Goal: Task Accomplishment & Management: Use online tool/utility

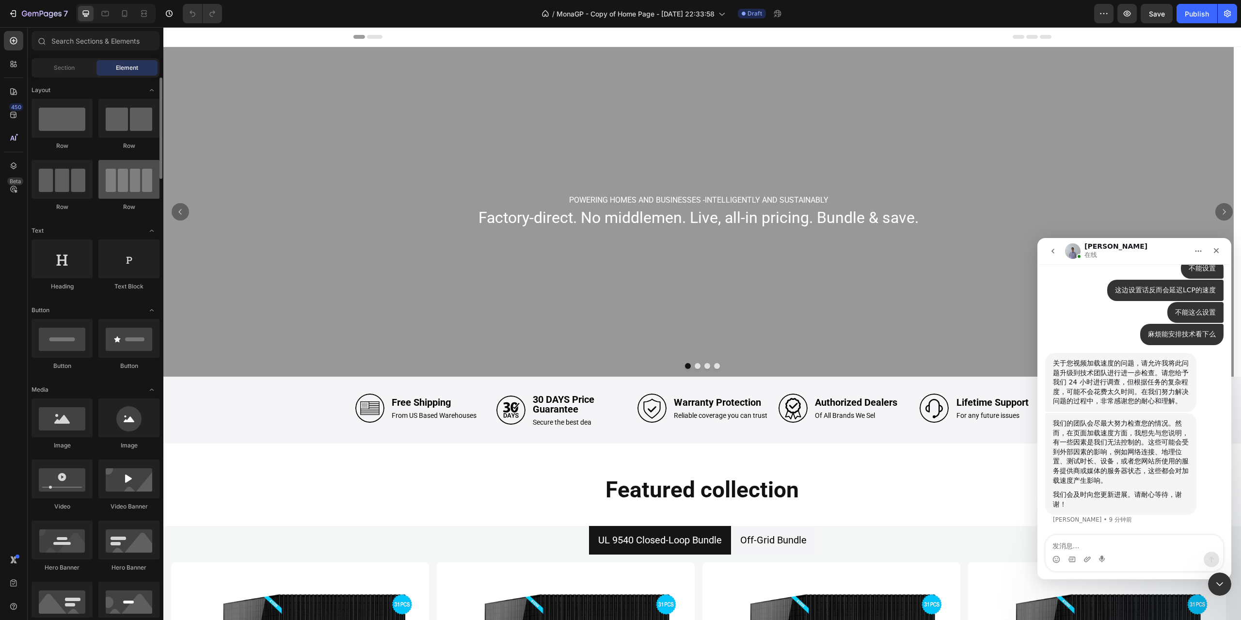
scroll to position [848, 0]
click at [16, 168] on icon at bounding box center [14, 166] width 10 height 10
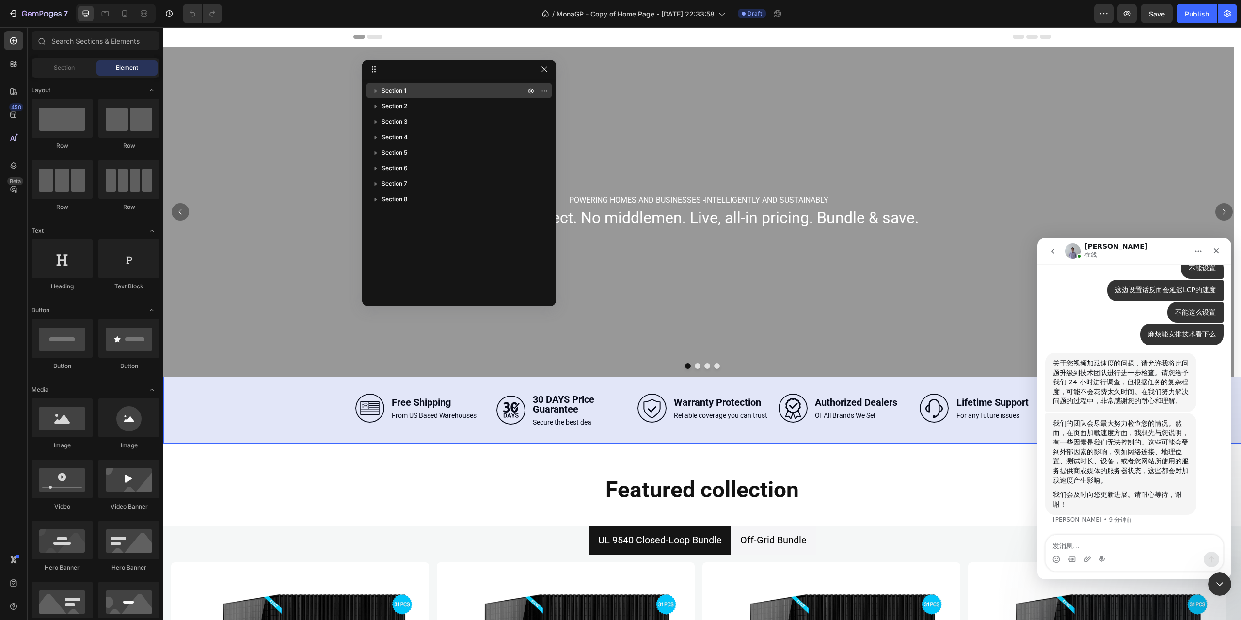
click at [399, 96] on div "Section 1" at bounding box center [459, 91] width 178 height 16
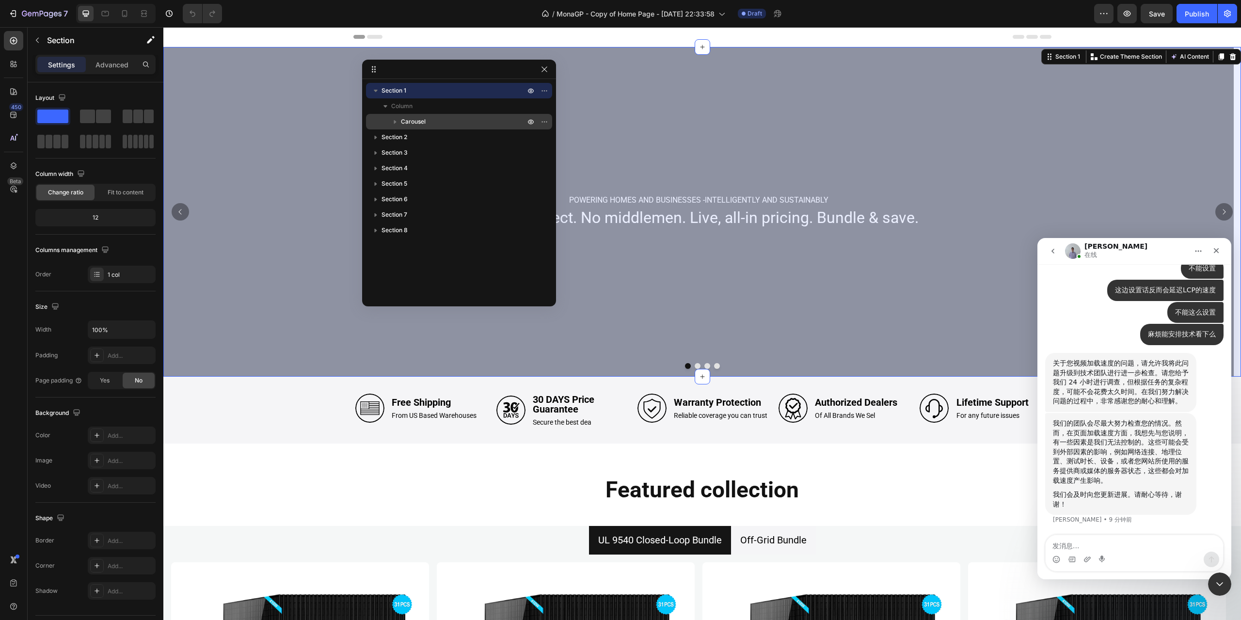
click at [431, 121] on p "Carousel" at bounding box center [464, 122] width 126 height 10
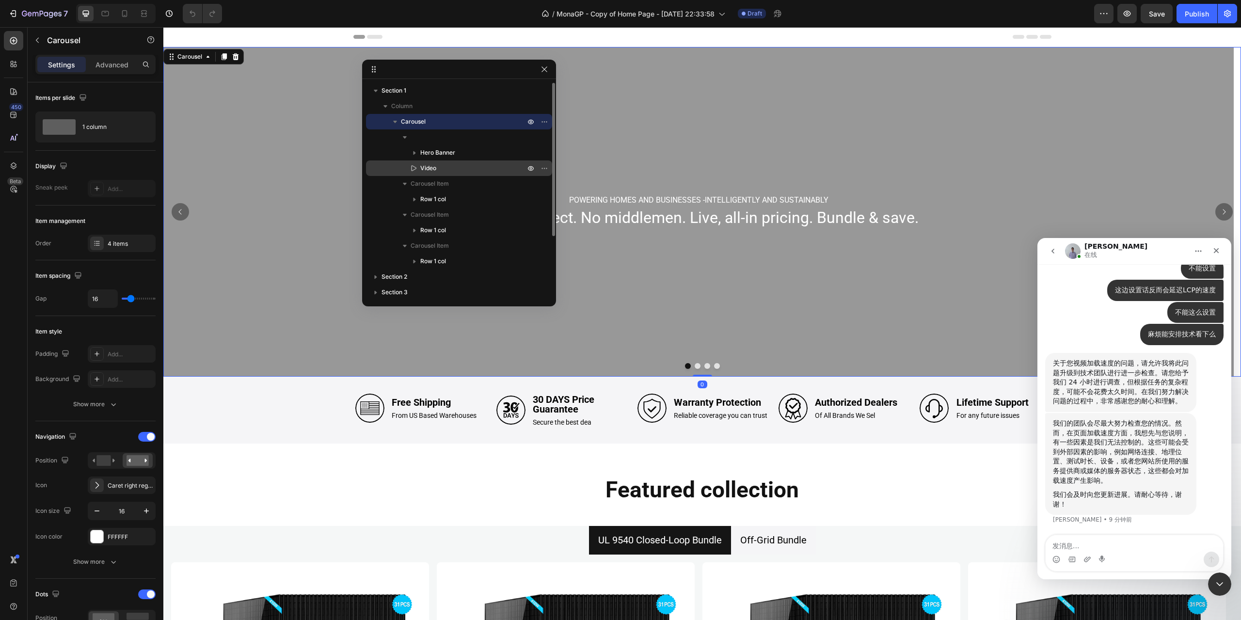
click at [461, 165] on p "Video" at bounding box center [462, 168] width 107 height 10
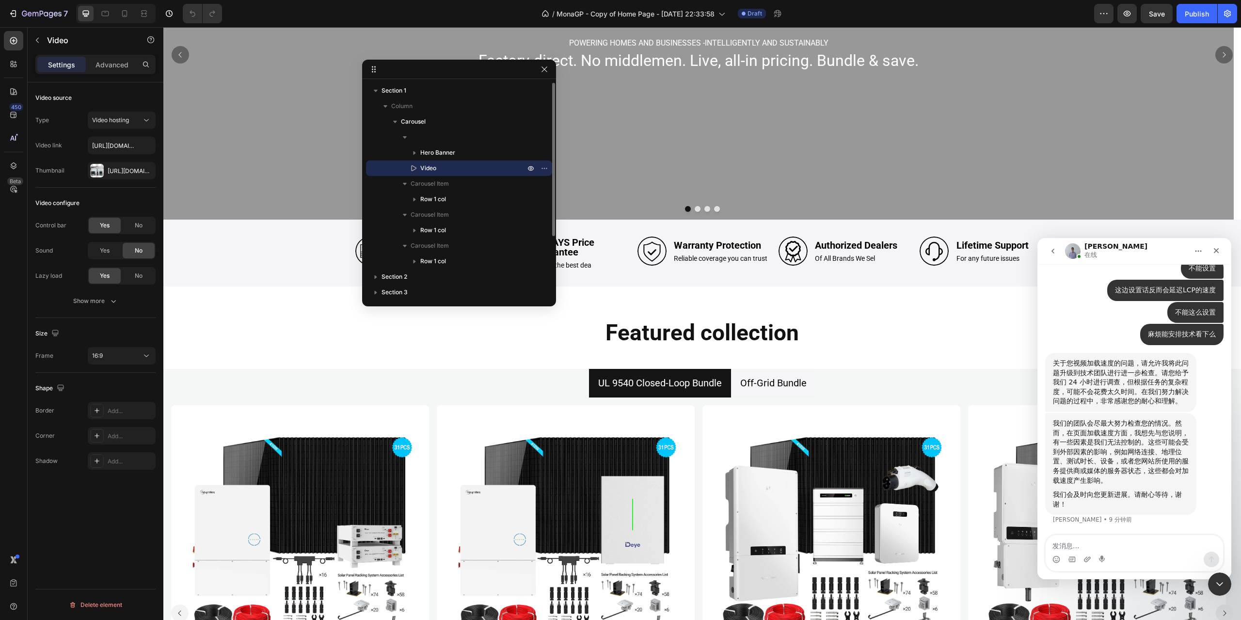
scroll to position [316, 0]
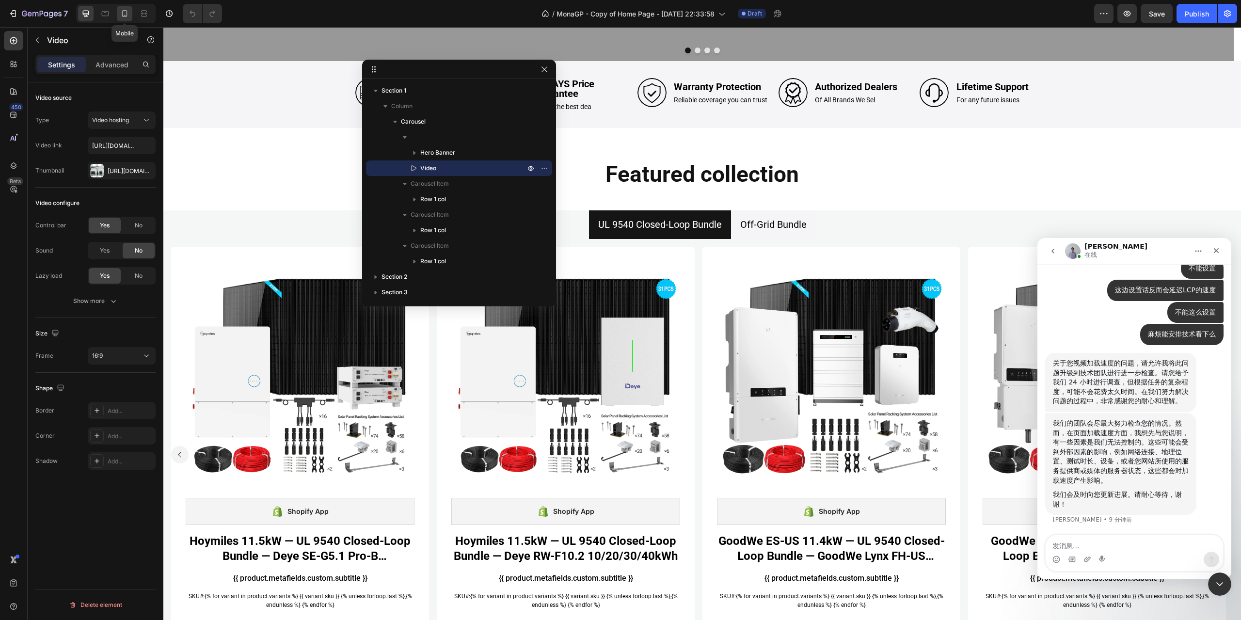
click at [124, 15] on icon at bounding box center [125, 14] width 10 height 10
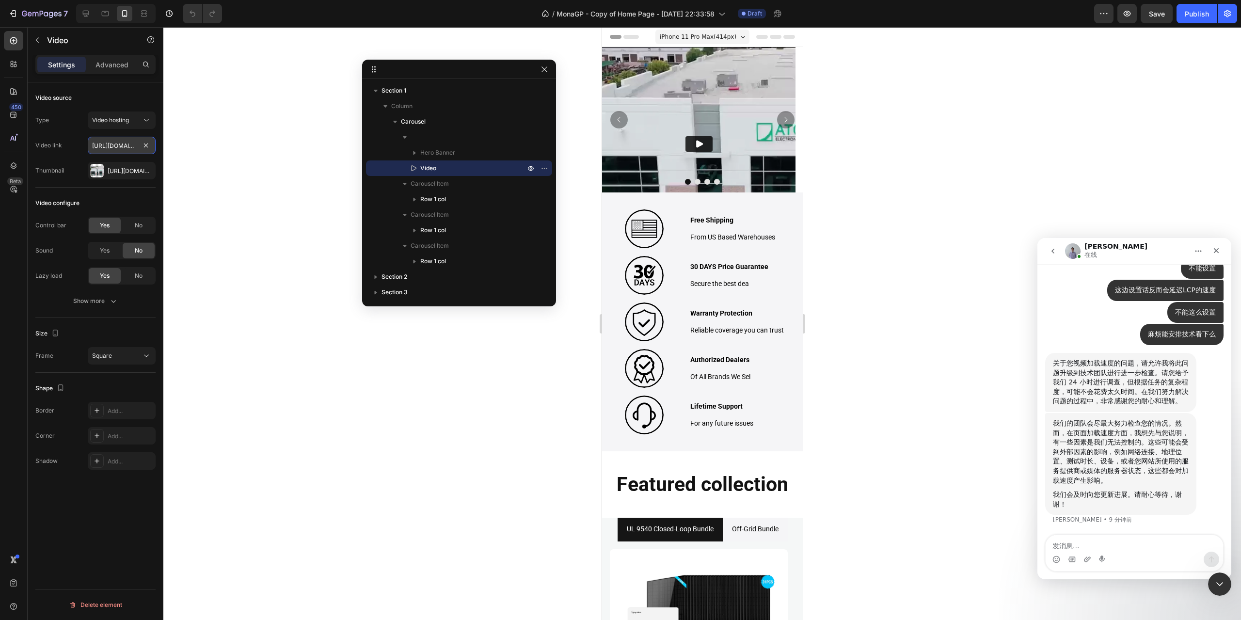
click at [101, 147] on input "[URL][DOMAIN_NAME]" at bounding box center [122, 145] width 68 height 17
paste input "[DOMAIN_NAME][URL]"
click at [1151, 10] on span "Save" at bounding box center [1157, 14] width 16 height 8
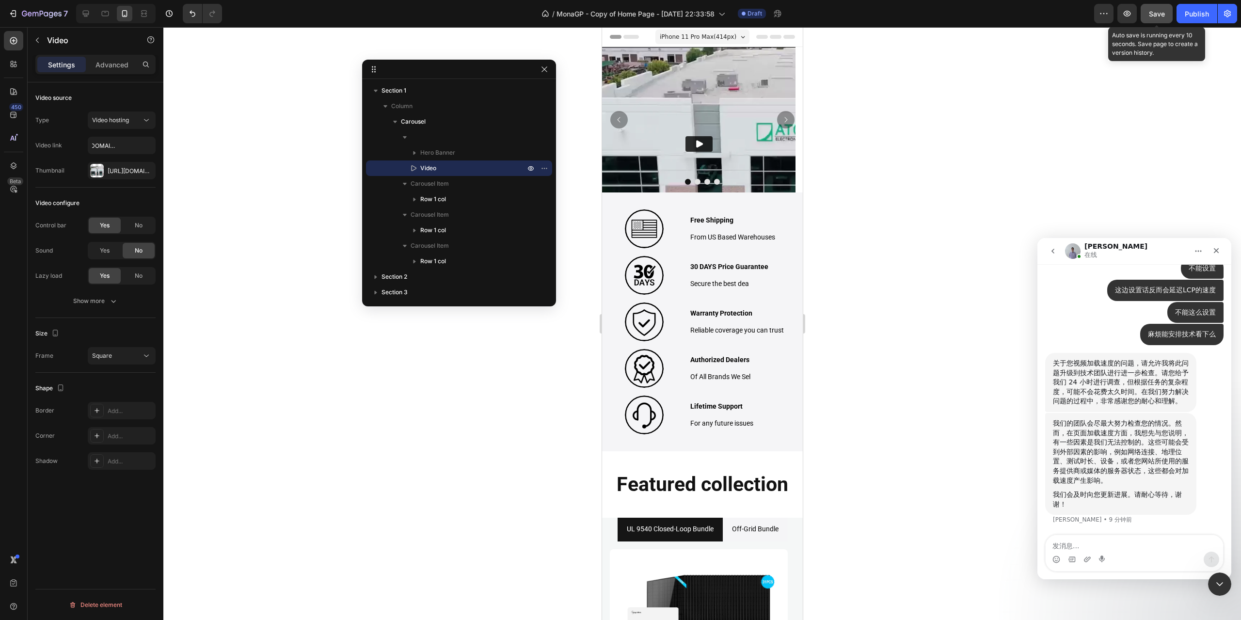
scroll to position [0, 0]
click at [1129, 13] on icon "button" at bounding box center [1127, 13] width 3 height 3
click at [94, 145] on input "[URL][DOMAIN_NAME]" at bounding box center [122, 145] width 68 height 17
paste input "[URL][DOMAIN_NAME]"
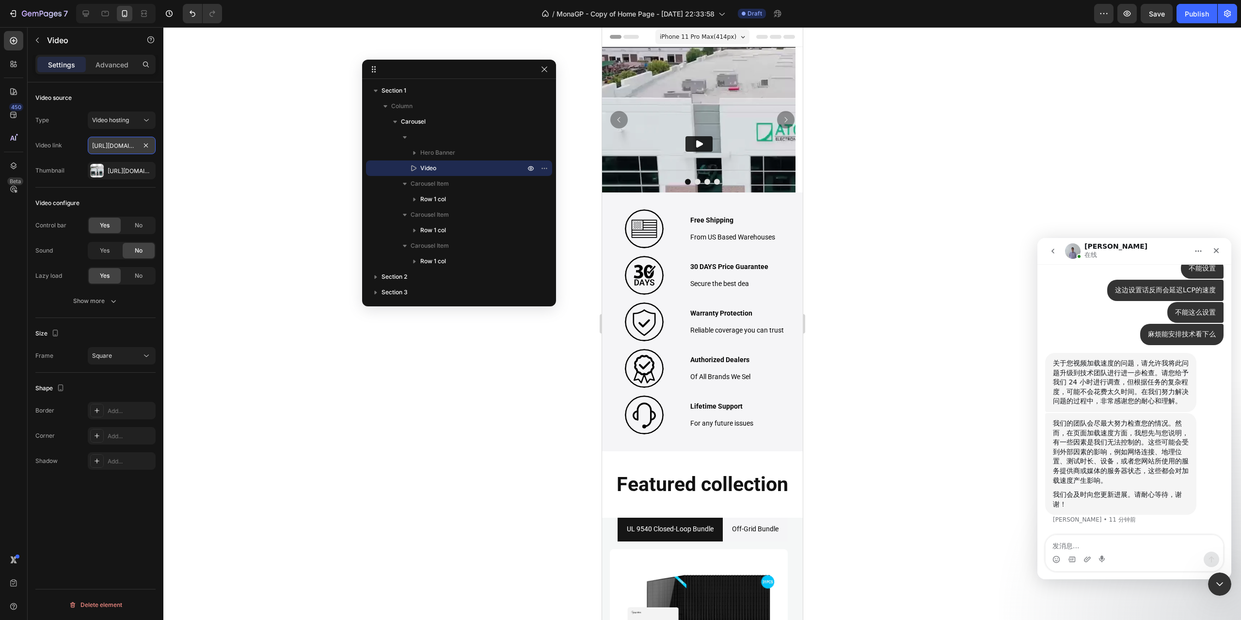
scroll to position [0, 93]
type input "[URL][DOMAIN_NAME][DOMAIN_NAME]"
click at [113, 145] on input "text" at bounding box center [122, 145] width 68 height 17
paste input "[URL][DOMAIN_NAME]"
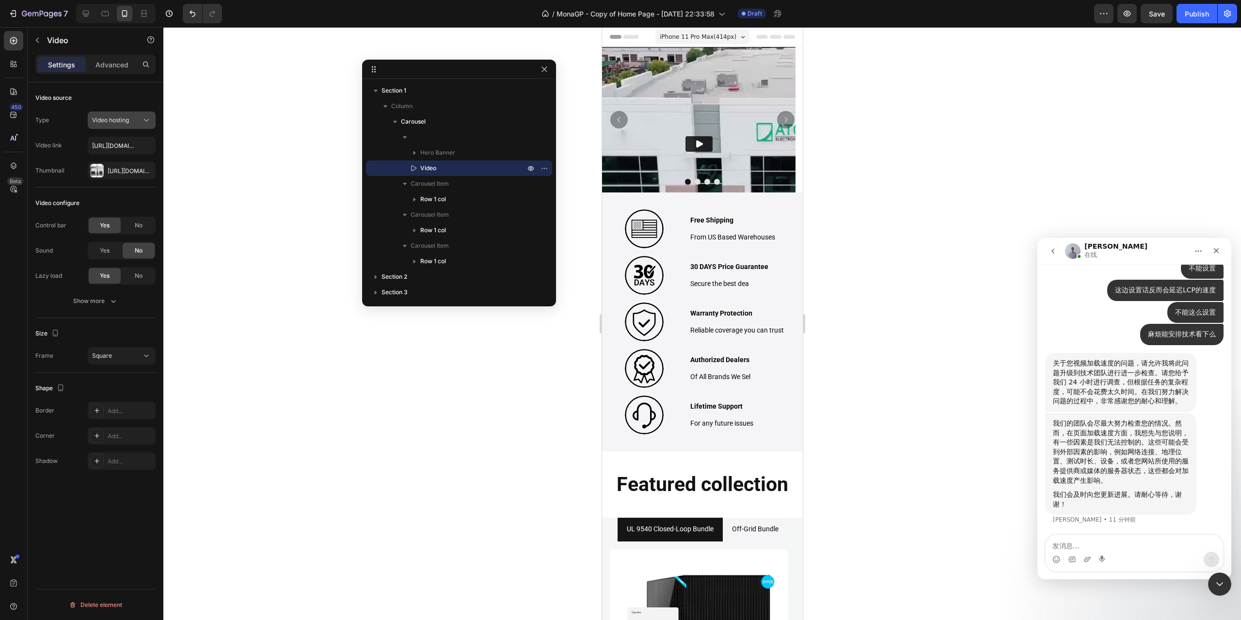
click at [136, 125] on button "Video hosting" at bounding box center [122, 120] width 68 height 17
click at [122, 143] on p "YouTube" at bounding box center [119, 144] width 55 height 9
type input "[URL][DOMAIN_NAME]"
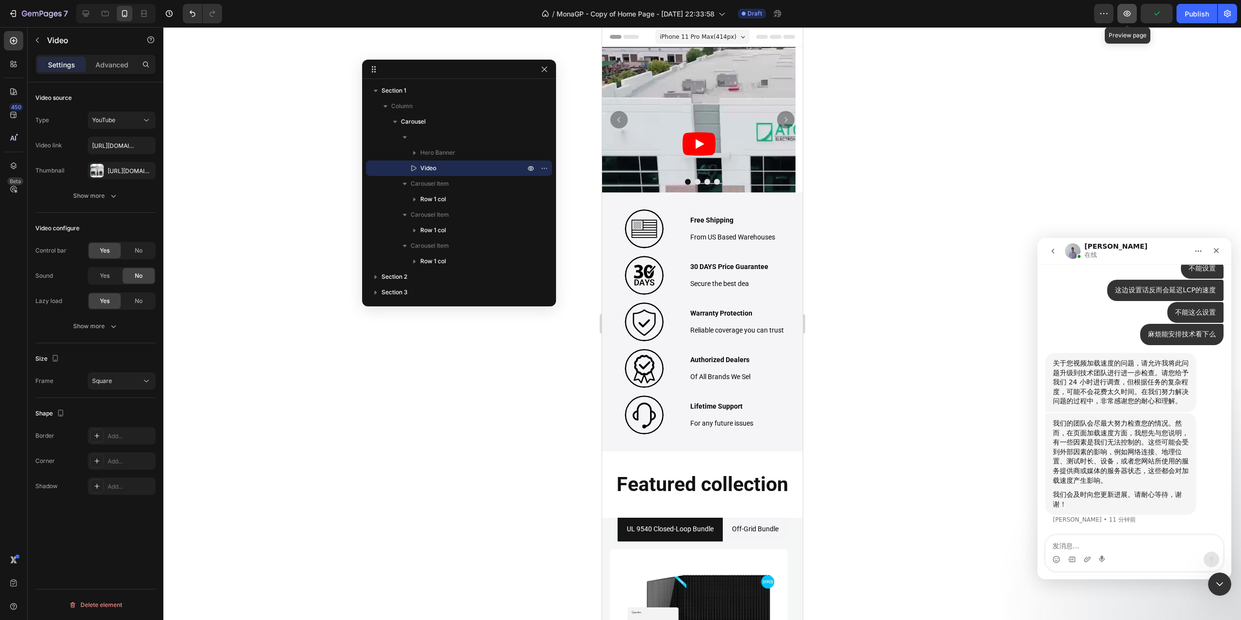
click at [1130, 12] on icon "button" at bounding box center [1127, 14] width 7 height 6
click at [1216, 248] on icon "关闭" at bounding box center [1217, 251] width 8 height 8
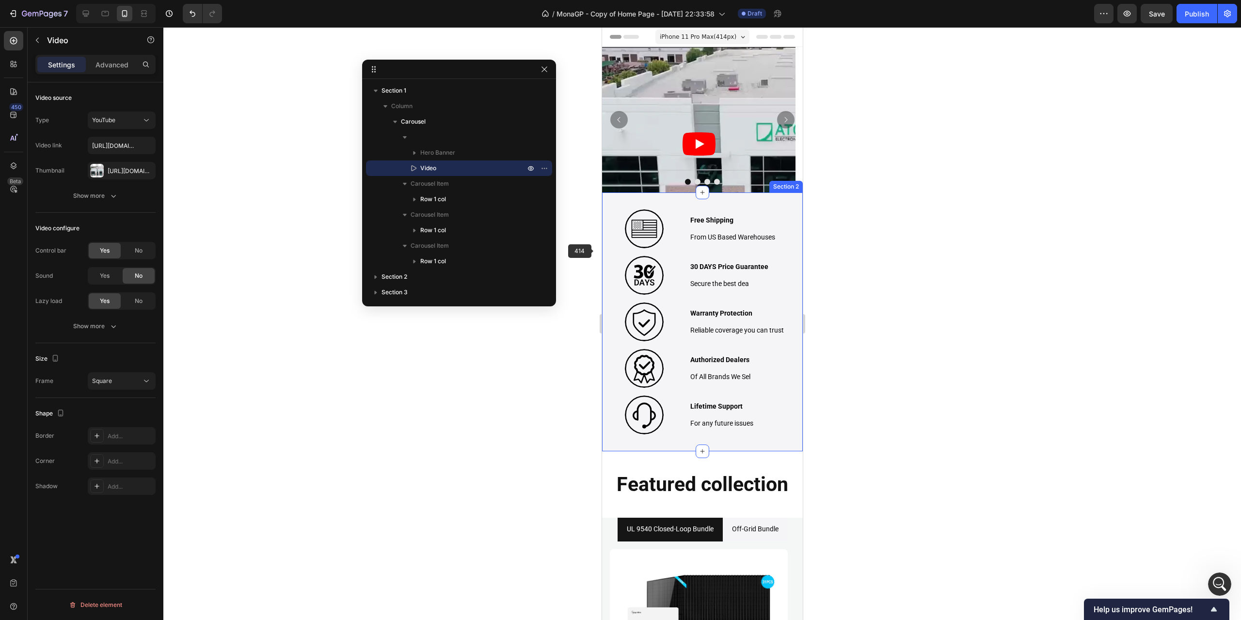
scroll to position [848, 0]
click at [446, 168] on p "Video" at bounding box center [462, 168] width 107 height 10
click at [123, 324] on button "Show more" at bounding box center [95, 326] width 120 height 17
click at [547, 166] on icon "button" at bounding box center [545, 168] width 8 height 8
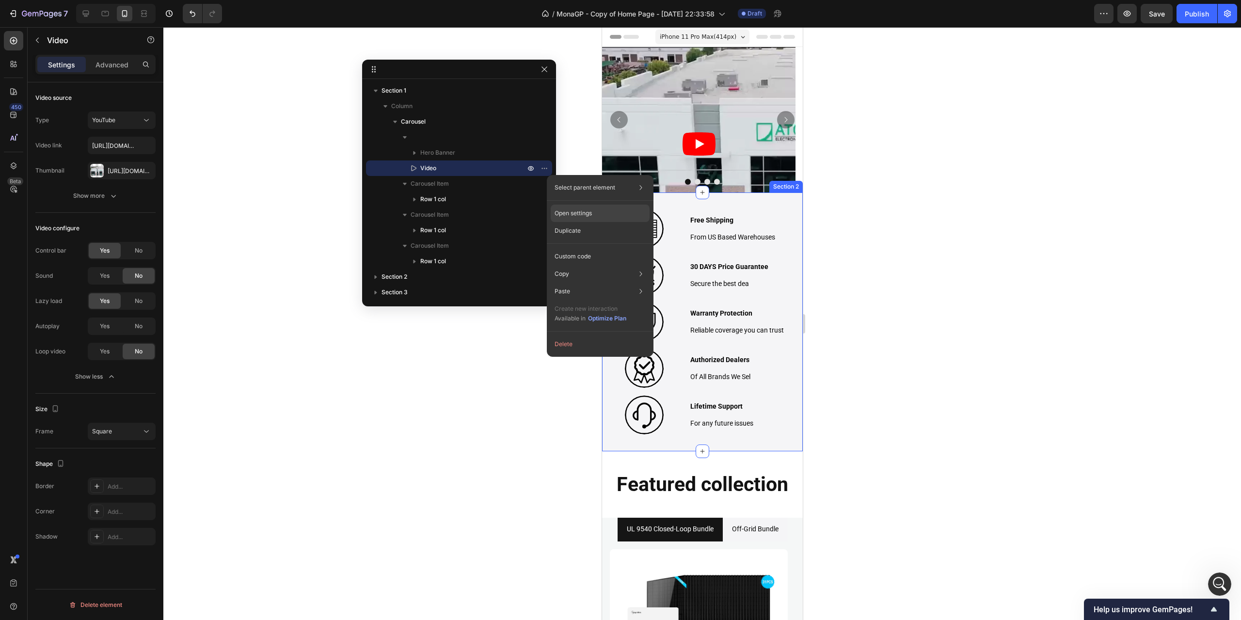
click at [600, 212] on div "Open settings" at bounding box center [600, 213] width 99 height 17
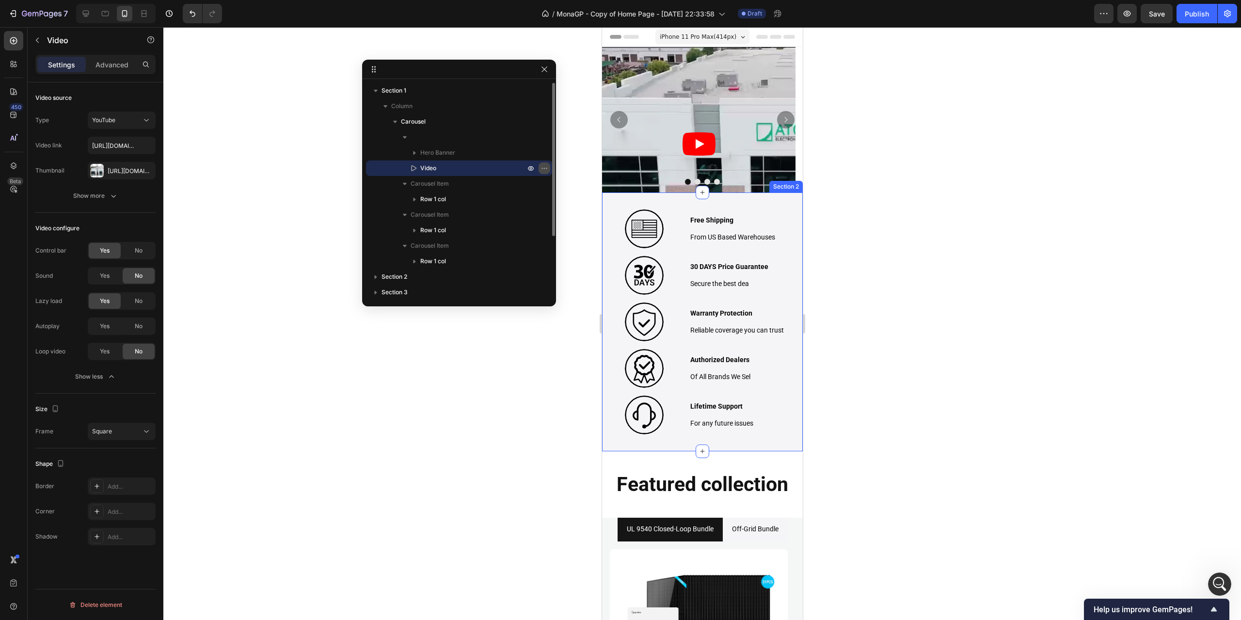
click at [547, 165] on icon "button" at bounding box center [545, 168] width 8 height 8
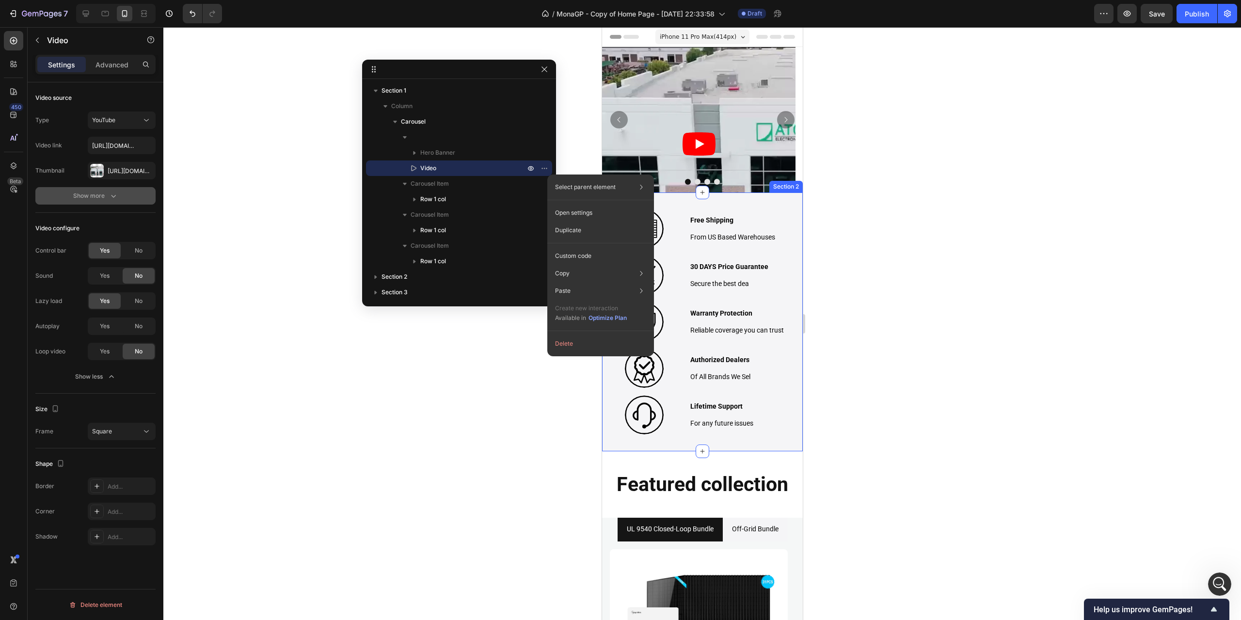
click at [113, 197] on icon "button" at bounding box center [113, 196] width 5 height 3
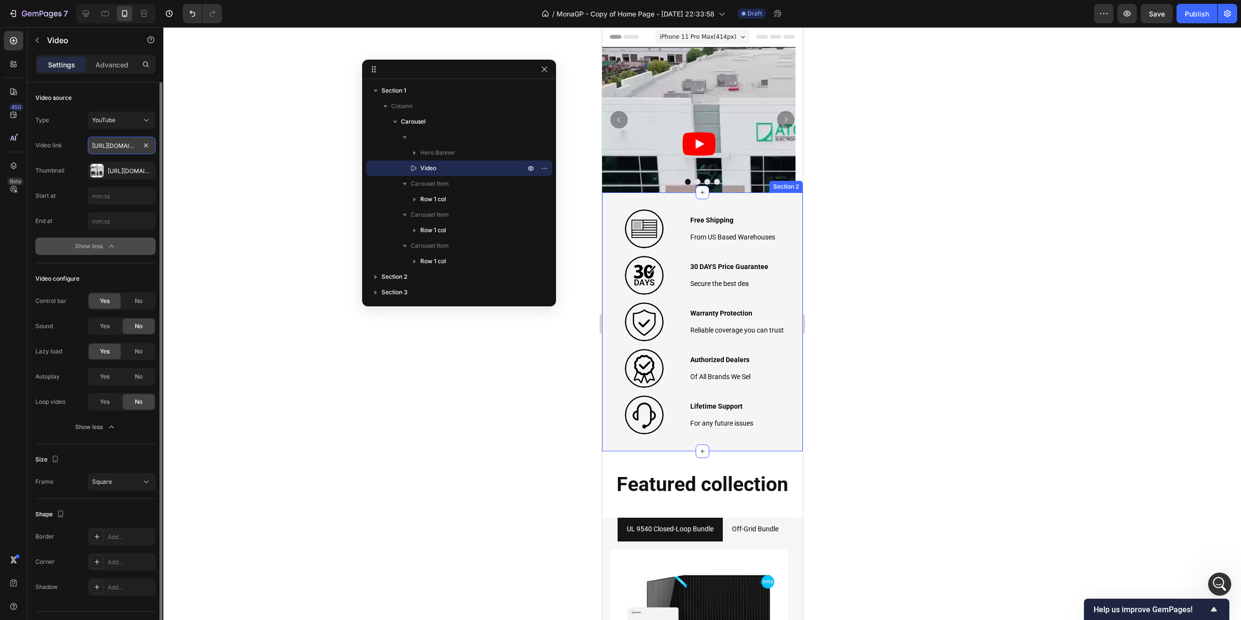
click at [115, 145] on input "[URL][DOMAIN_NAME]" at bounding box center [122, 145] width 68 height 17
click at [119, 148] on input "[URL][DOMAIN_NAME]" at bounding box center [122, 145] width 68 height 17
drag, startPoint x: 121, startPoint y: 146, endPoint x: 109, endPoint y: 147, distance: 11.7
click at [109, 147] on input "[URL][DOMAIN_NAME]" at bounding box center [122, 145] width 68 height 17
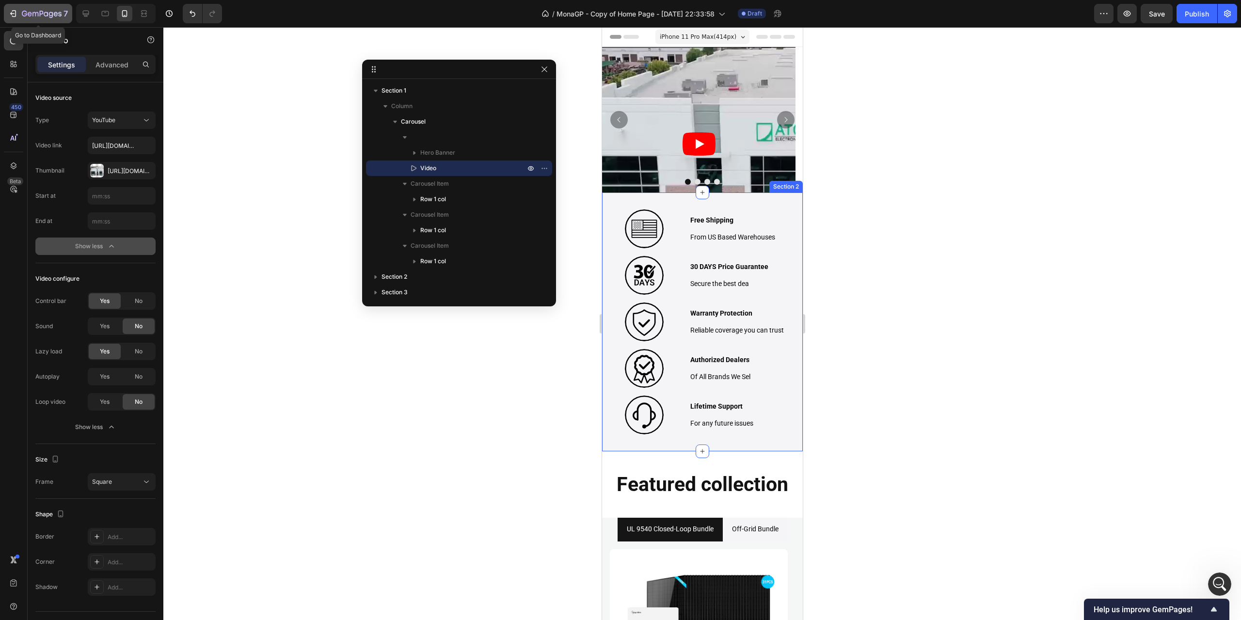
click at [16, 9] on icon "button" at bounding box center [13, 14] width 10 height 10
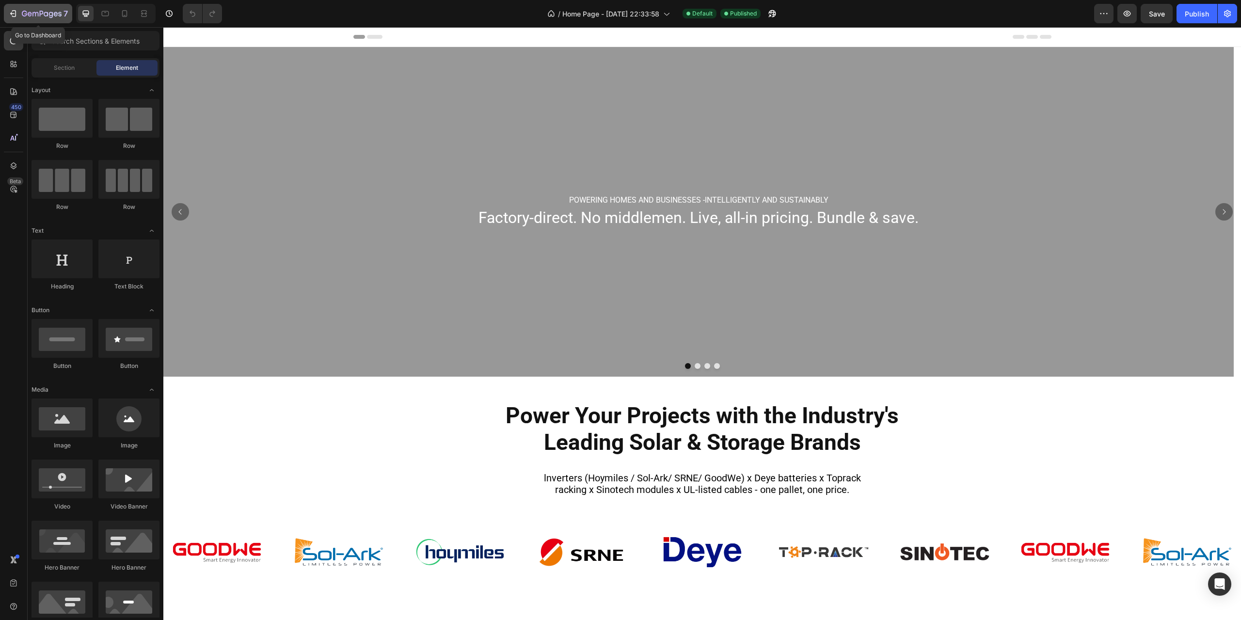
click at [16, 12] on icon "button" at bounding box center [14, 13] width 4 height 7
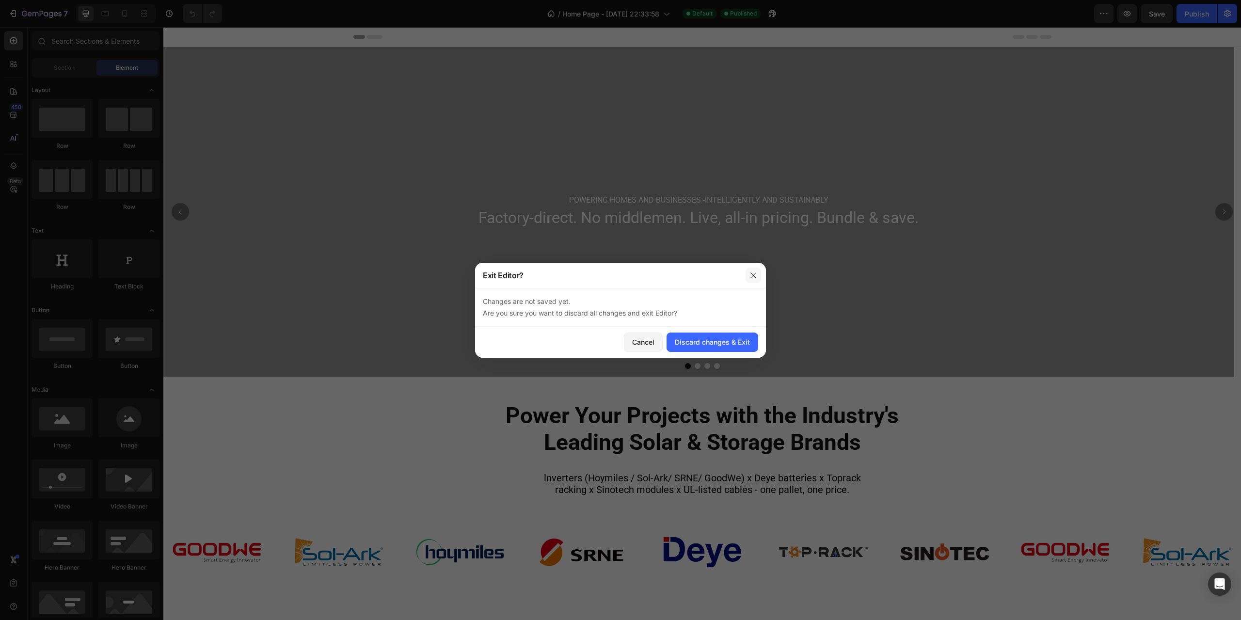
click at [754, 277] on icon "button" at bounding box center [754, 276] width 8 height 8
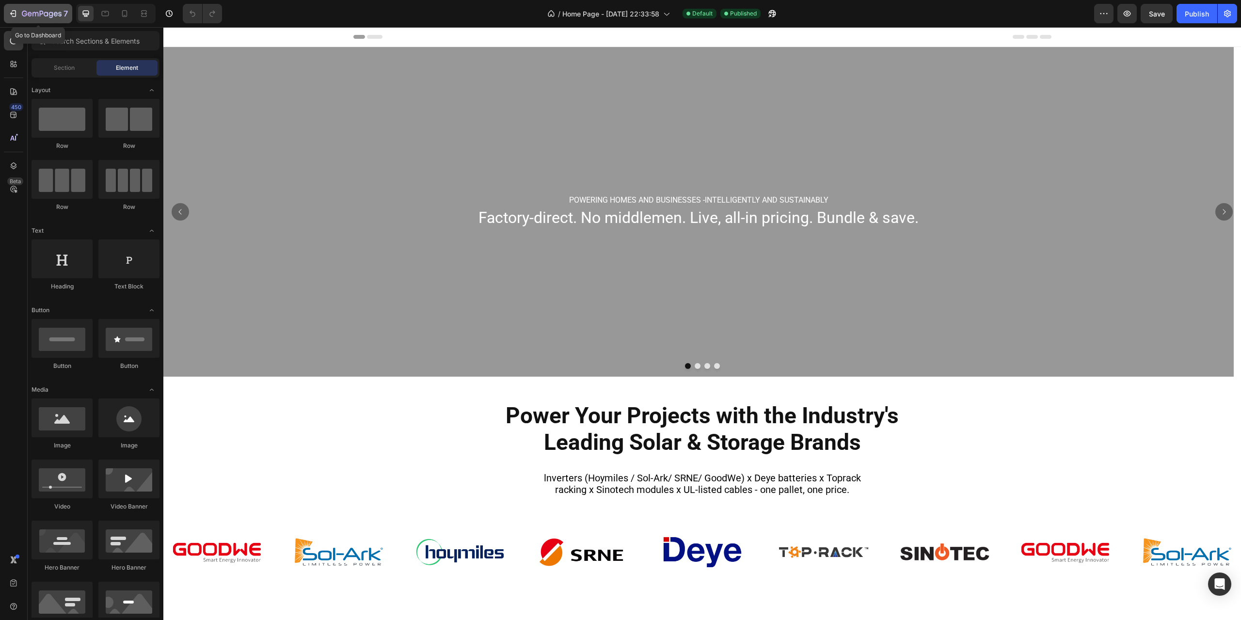
click at [12, 12] on icon "button" at bounding box center [13, 14] width 10 height 10
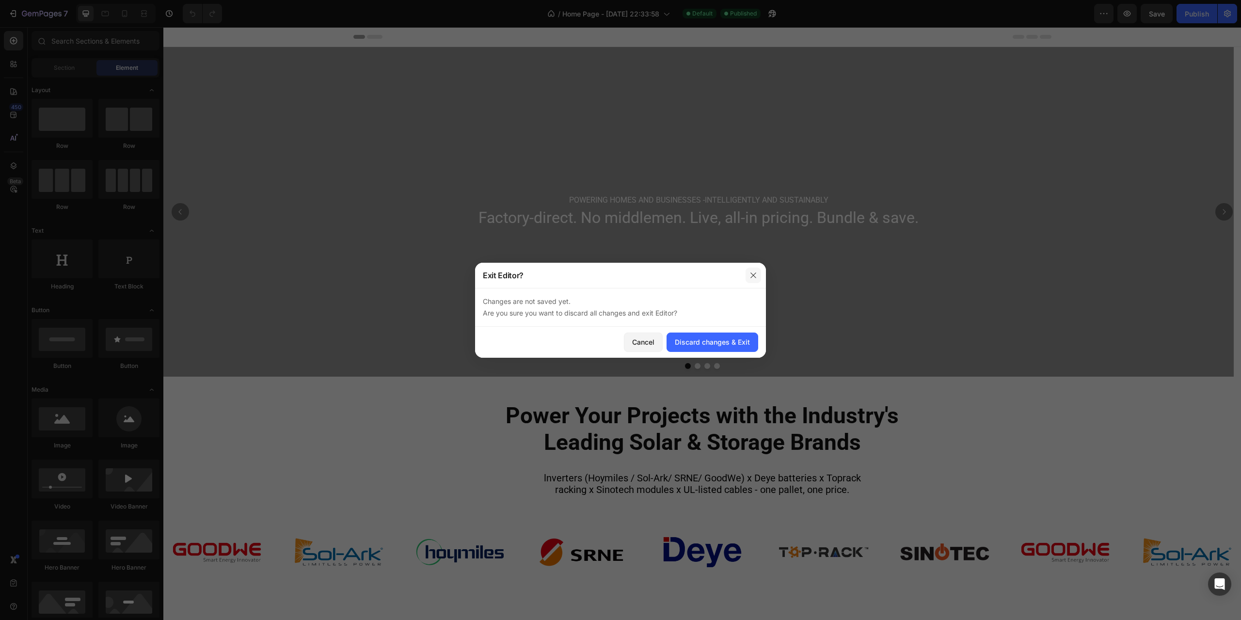
drag, startPoint x: 750, startPoint y: 275, endPoint x: 584, endPoint y: 248, distance: 168.1
click at [750, 275] on icon "button" at bounding box center [754, 276] width 8 height 8
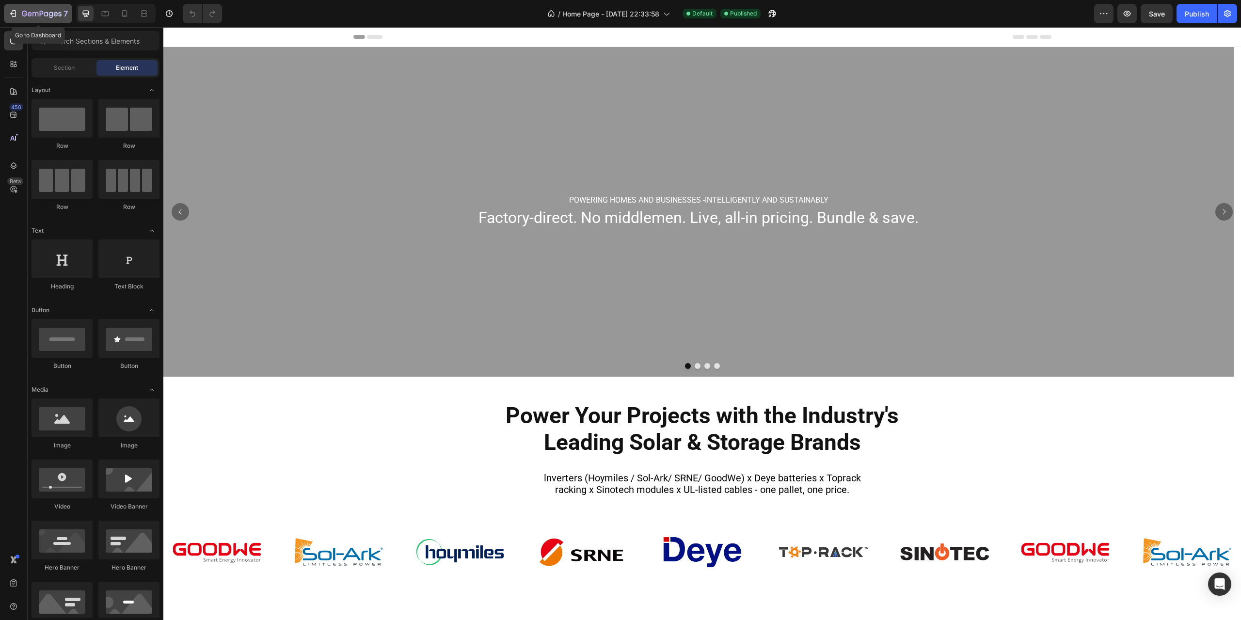
click at [18, 4] on button "7" at bounding box center [38, 13] width 68 height 19
click at [33, 11] on icon "button" at bounding box center [42, 14] width 40 height 8
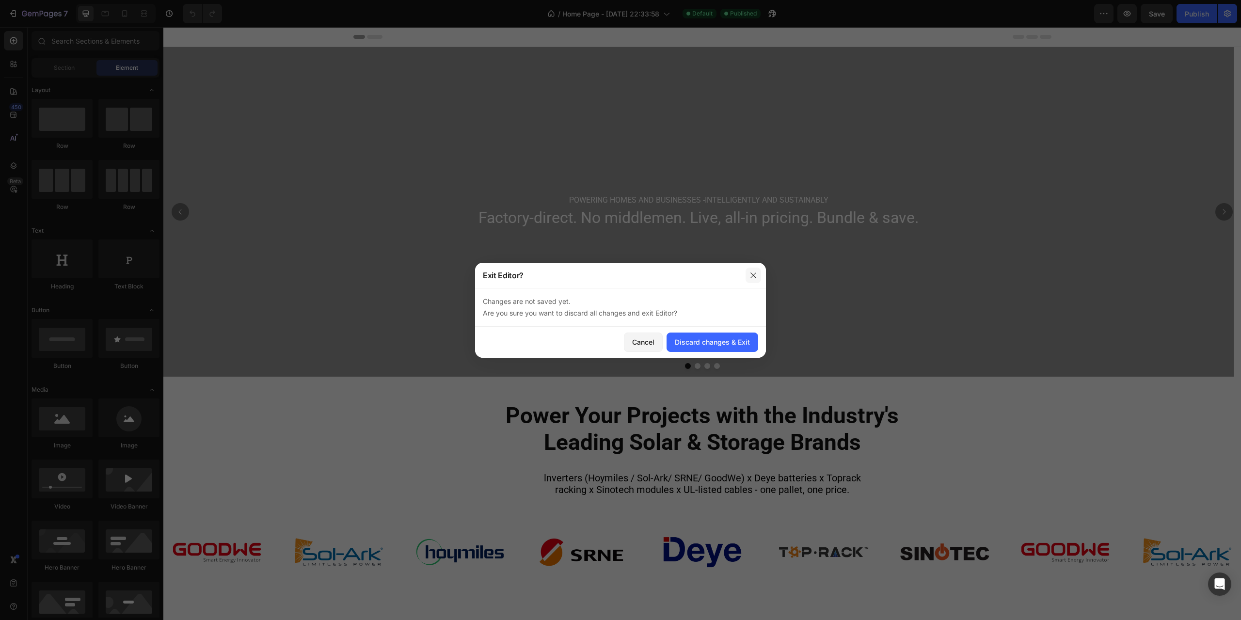
click at [755, 272] on icon "button" at bounding box center [754, 276] width 8 height 8
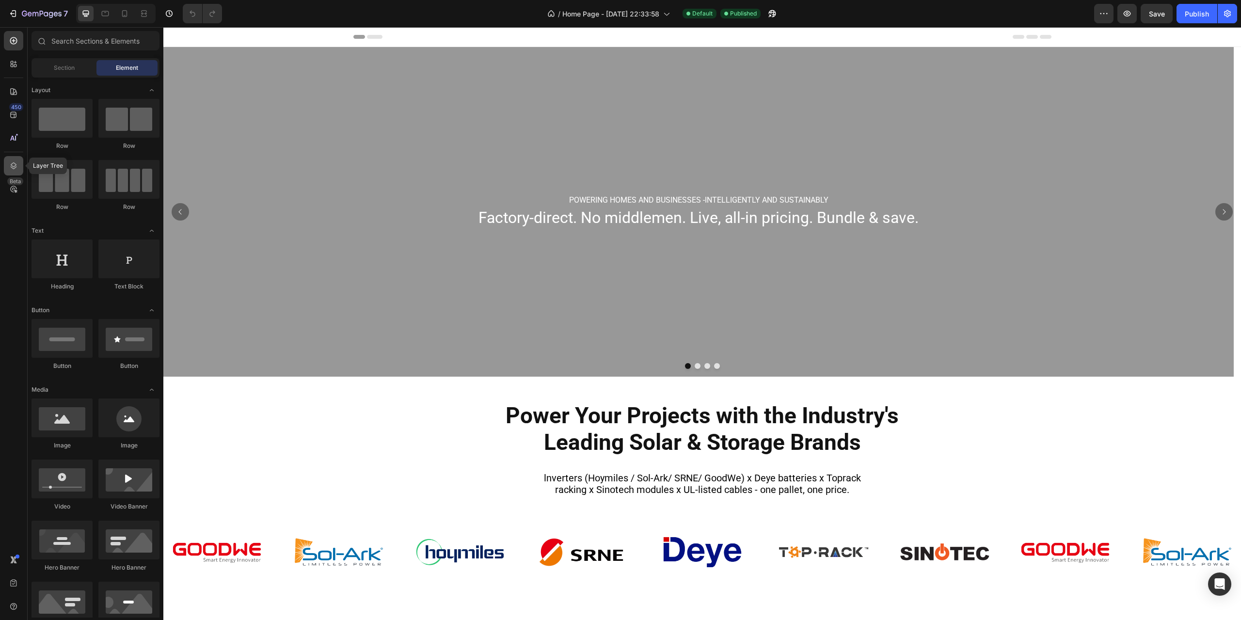
click at [18, 167] on div at bounding box center [13, 165] width 19 height 19
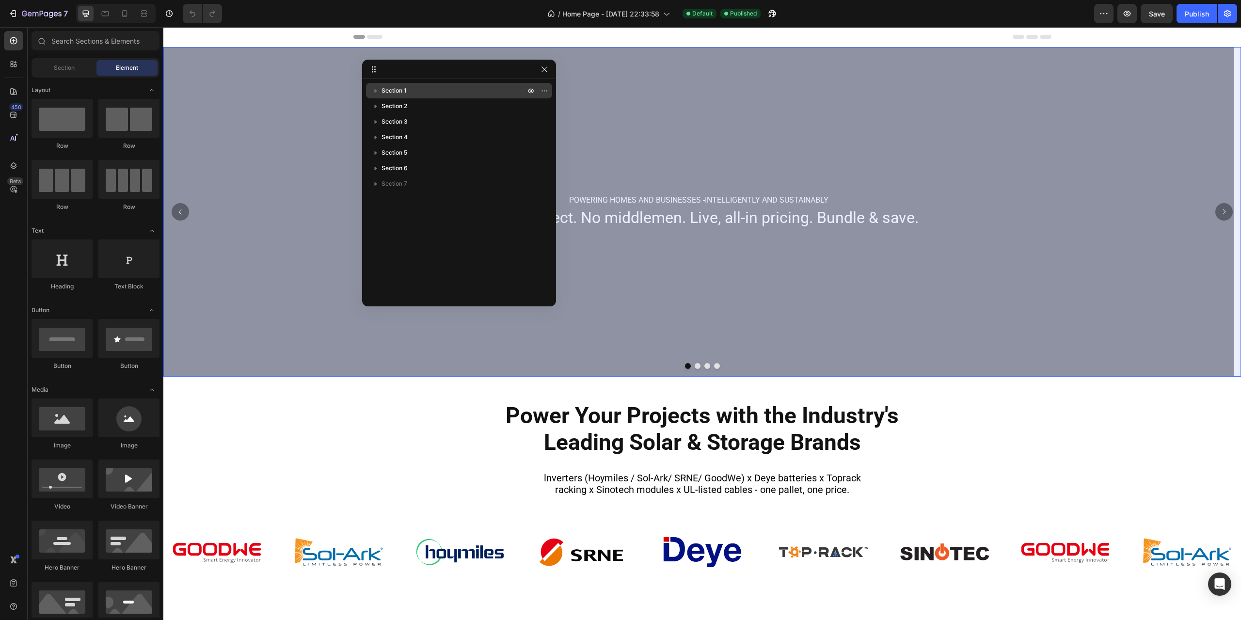
click at [402, 86] on span "Section 1" at bounding box center [394, 91] width 25 height 10
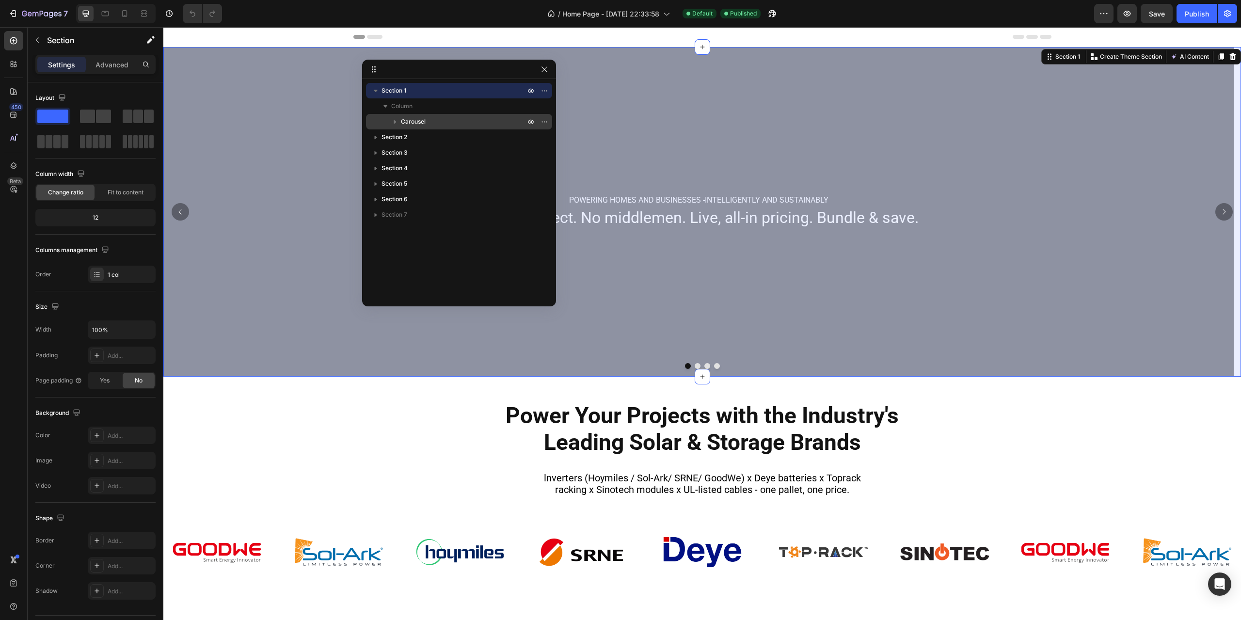
click at [432, 125] on p "Carousel" at bounding box center [464, 122] width 126 height 10
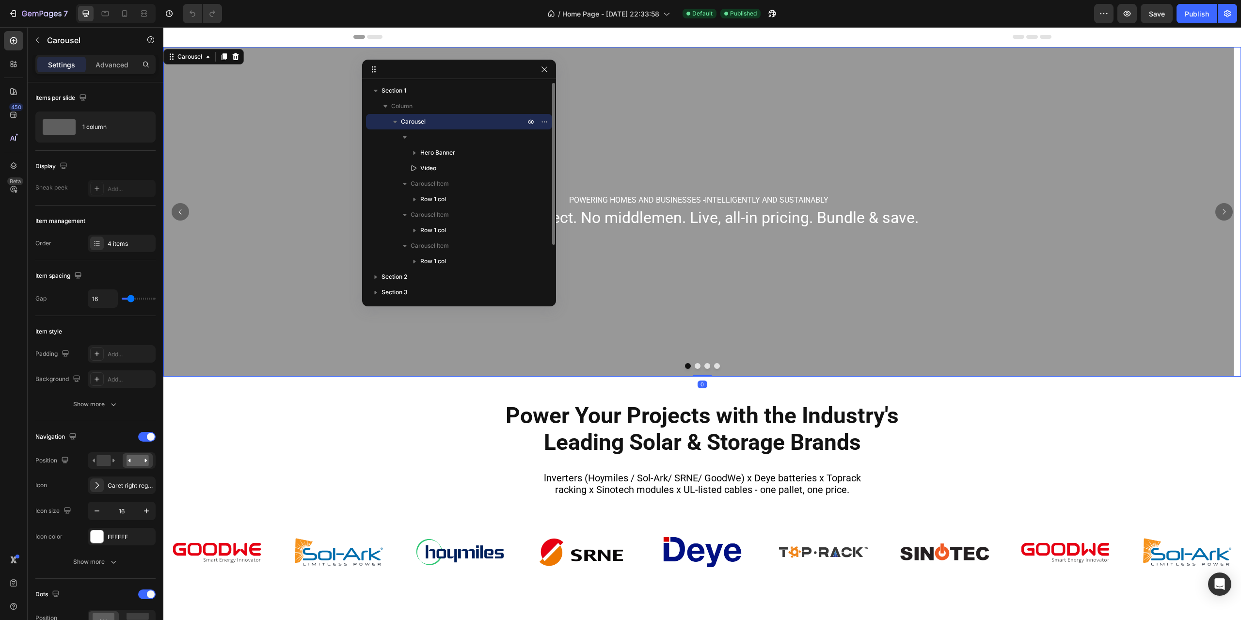
click at [432, 125] on p "Carousel" at bounding box center [464, 122] width 126 height 10
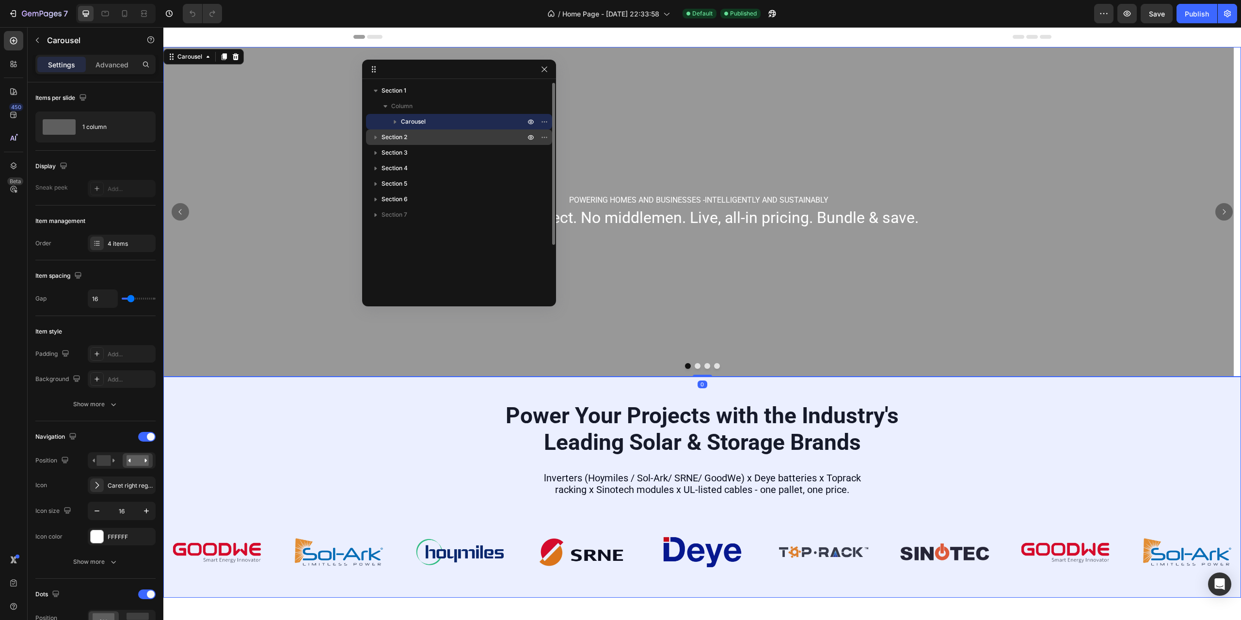
click at [426, 133] on p "Section 2" at bounding box center [454, 137] width 145 height 10
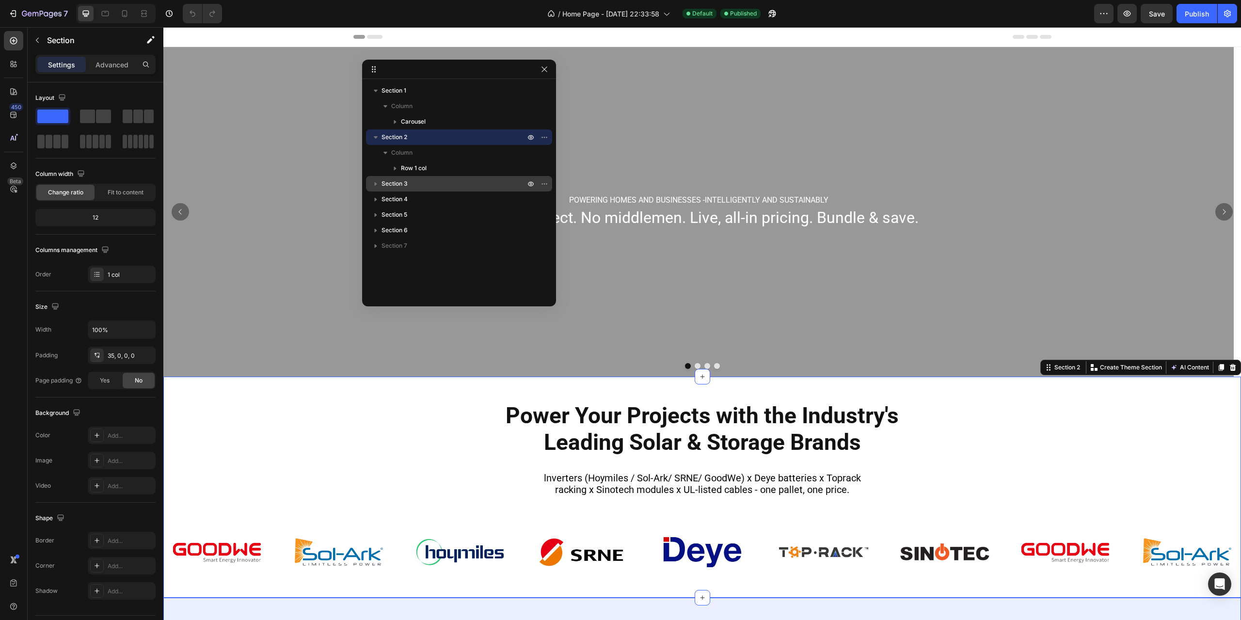
click at [424, 182] on p "Section 3" at bounding box center [454, 184] width 145 height 10
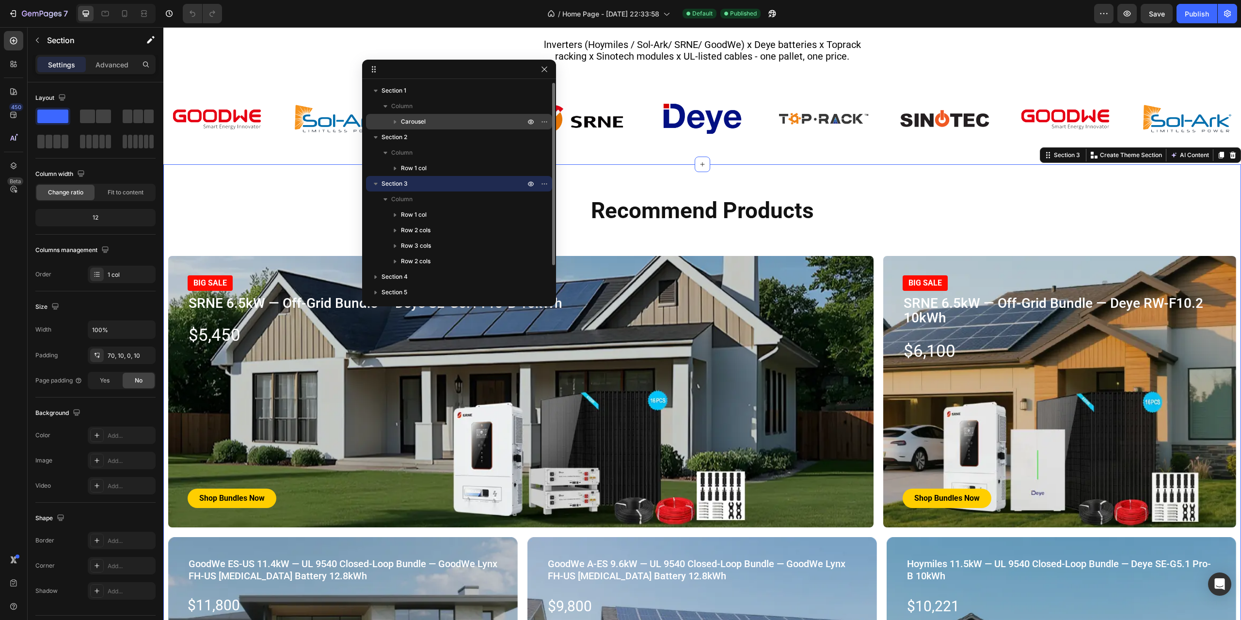
scroll to position [391, 0]
